Goal: Transaction & Acquisition: Download file/media

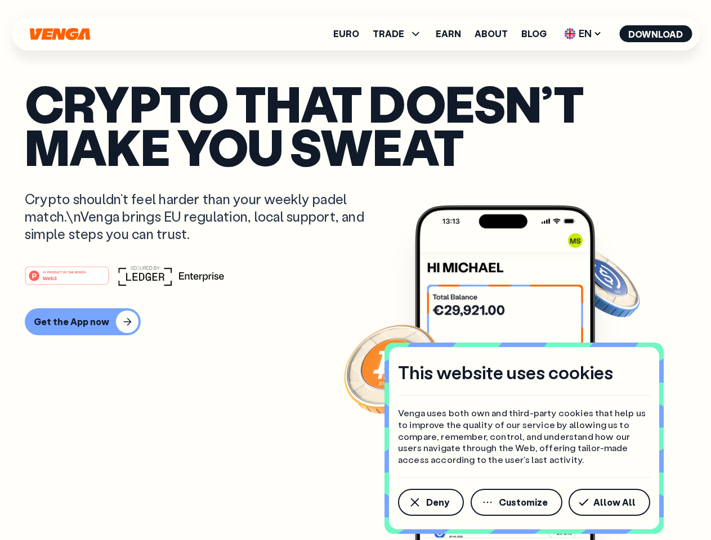
click at [355, 270] on div "#1 PRODUCT OF THE MONTH Web3" at bounding box center [355, 276] width 661 height 20
click at [430, 503] on span "Deny" at bounding box center [437, 502] width 23 height 9
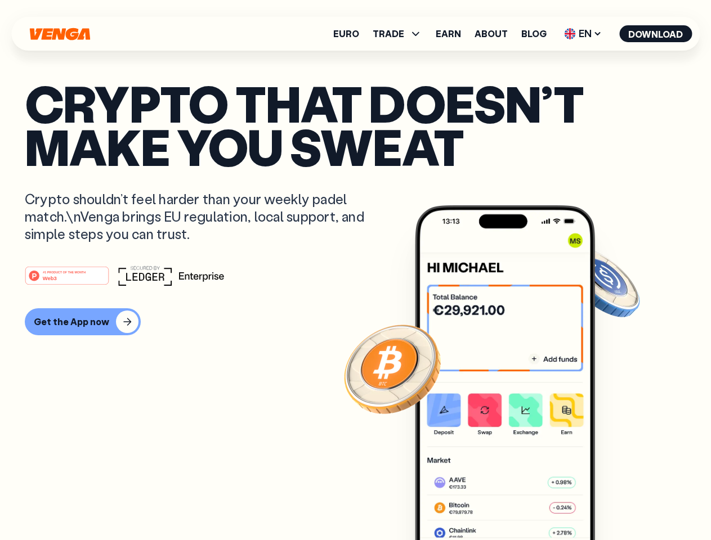
click at [517, 503] on img at bounding box center [505, 393] width 180 height 377
click at [611, 503] on article "Crypto that doesn’t make you sweat Crypto shouldn’t feel harder than your weekl…" at bounding box center [355, 293] width 661 height 422
click at [401, 34] on span "TRADE" at bounding box center [389, 33] width 32 height 9
click at [583, 34] on span "EN" at bounding box center [583, 34] width 46 height 18
click at [656, 34] on button "Download" at bounding box center [655, 33] width 73 height 17
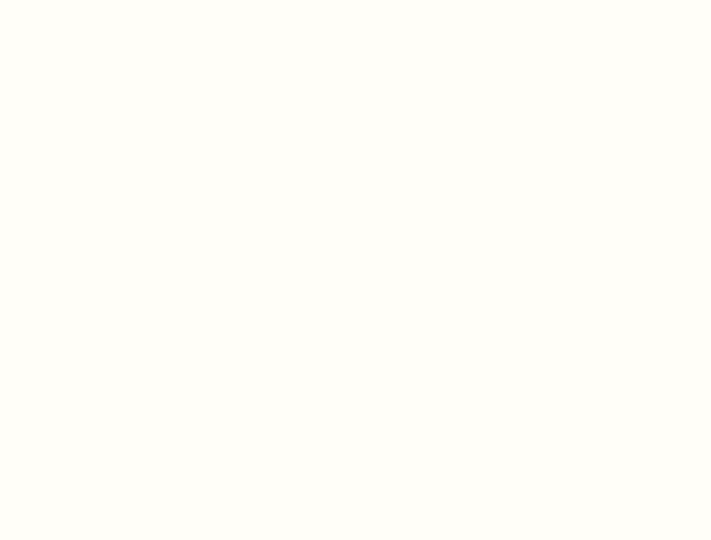
click at [355, 0] on html "This website uses cookies Venga uses both own and third-party cookies that help…" at bounding box center [355, 0] width 711 height 0
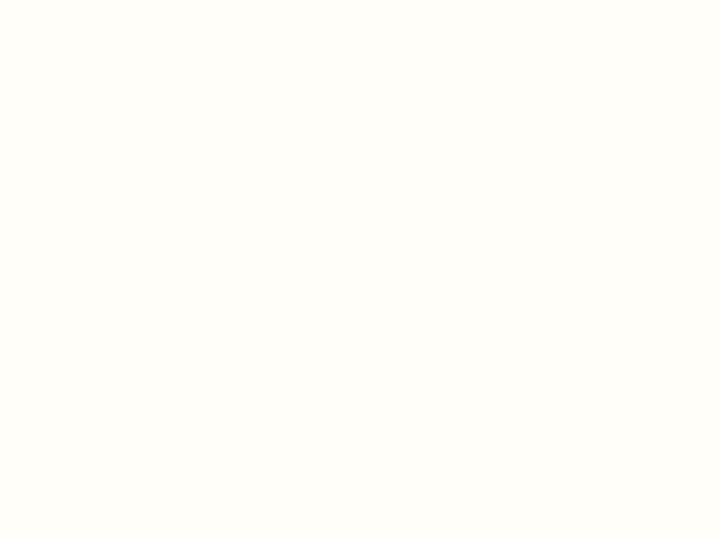
click at [81, 0] on html "This website uses cookies Venga uses both own and third-party cookies that help…" at bounding box center [360, 0] width 720 height 0
click at [69, 0] on html "This website uses cookies Venga uses both own and third-party cookies that help…" at bounding box center [360, 0] width 720 height 0
